Goal: Transaction & Acquisition: Download file/media

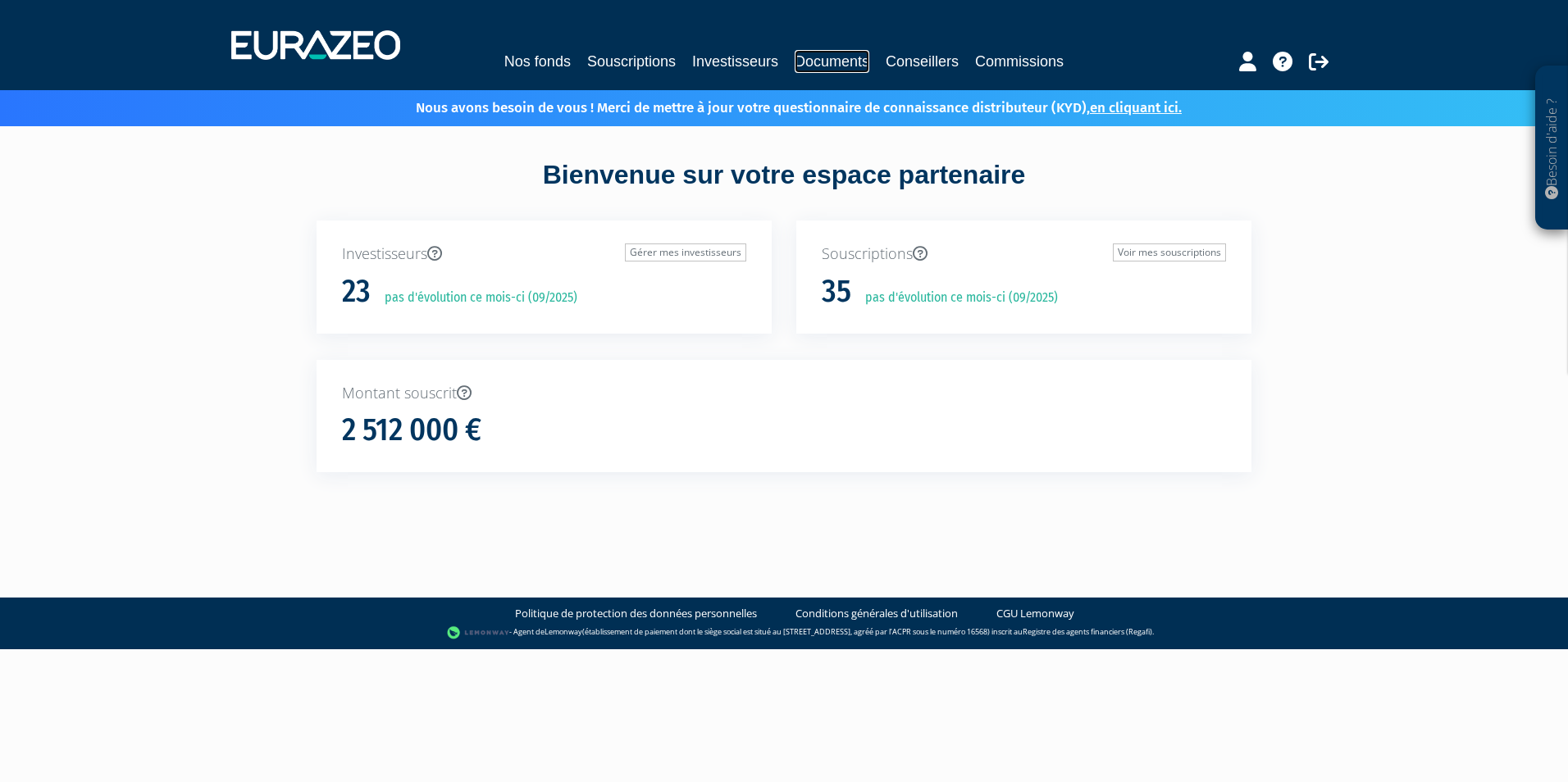
click at [816, 65] on link "Documents" at bounding box center [832, 61] width 74 height 23
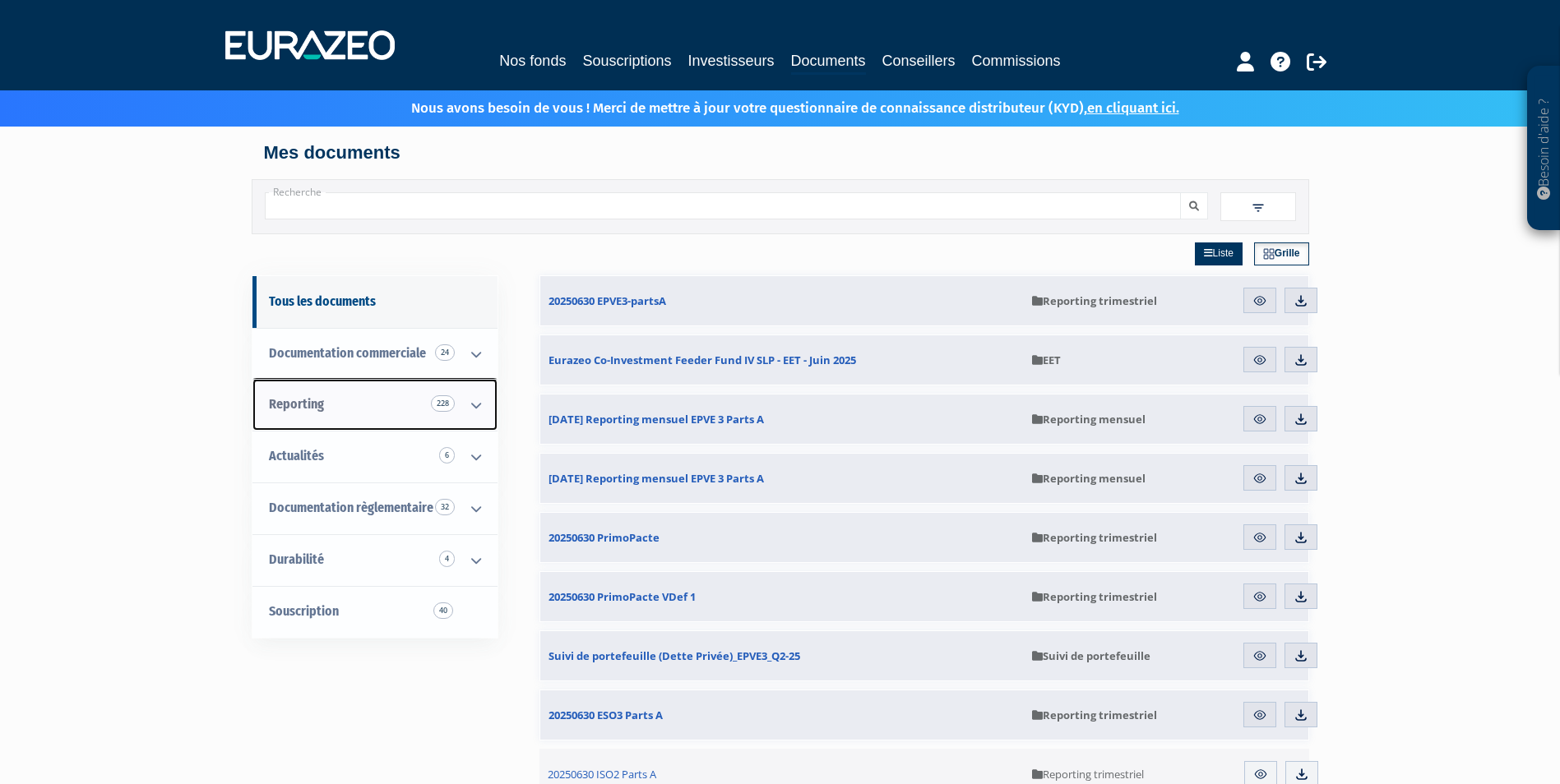
click at [298, 411] on span "Reporting 228" at bounding box center [296, 404] width 55 height 16
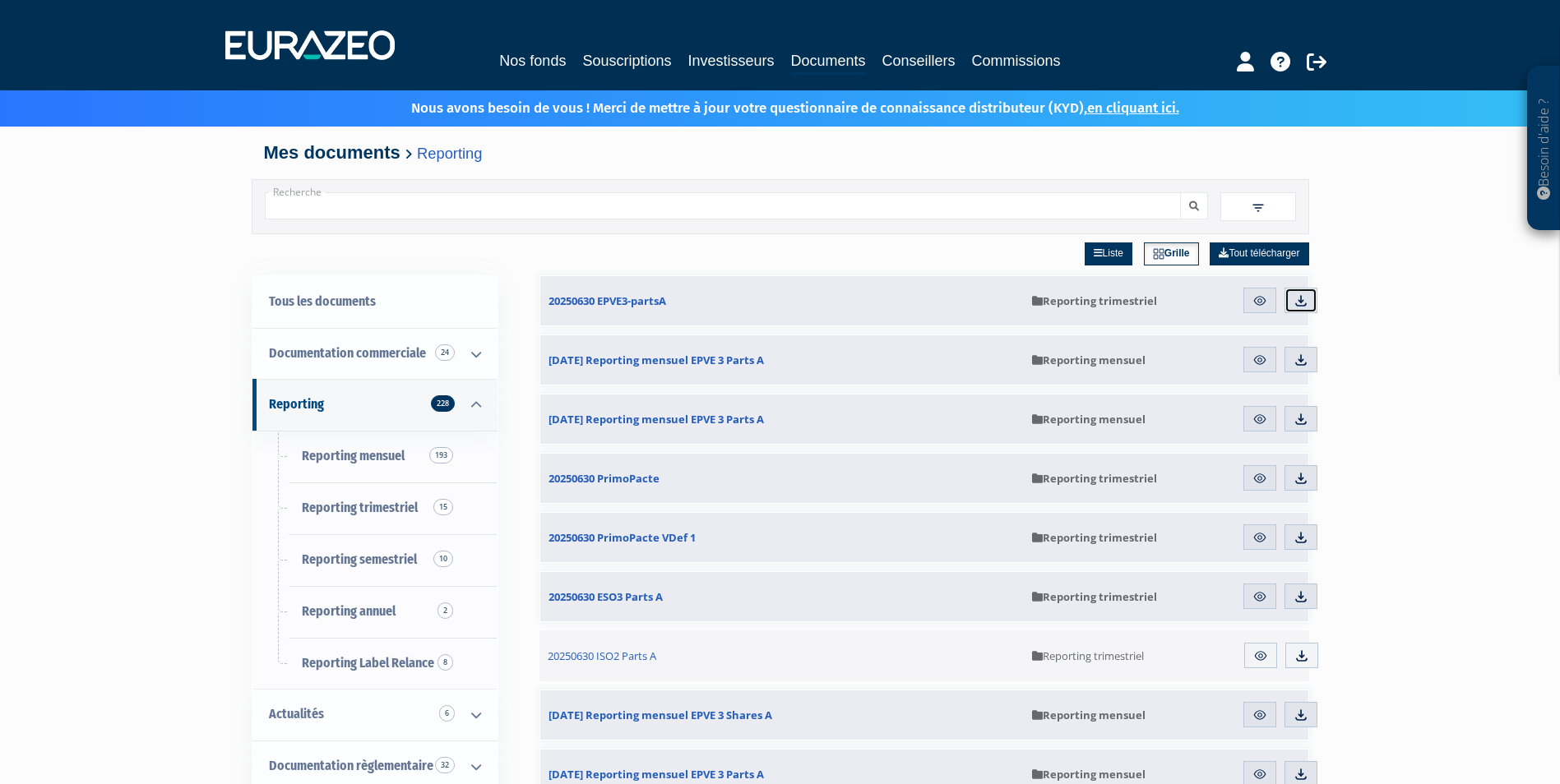
click at [1299, 300] on img at bounding box center [1301, 300] width 15 height 15
